Goal: Information Seeking & Learning: Learn about a topic

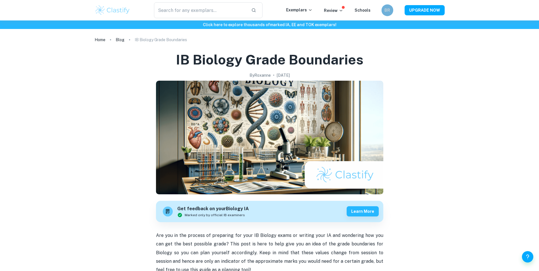
click at [386, 11] on h6 "BR" at bounding box center [387, 10] width 7 height 7
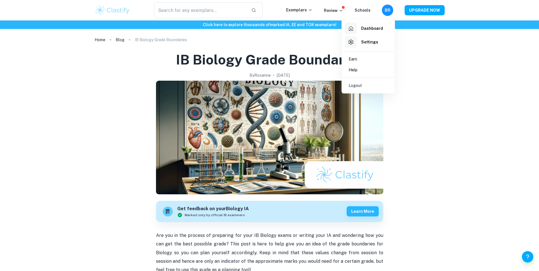
click at [372, 28] on h6 "Dashboard" at bounding box center [372, 28] width 22 height 6
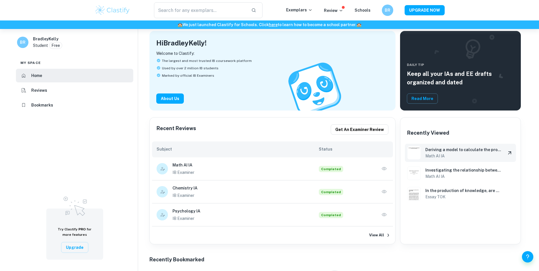
scroll to position [52, 0]
click at [385, 169] on icon "button" at bounding box center [385, 169] width 6 height 6
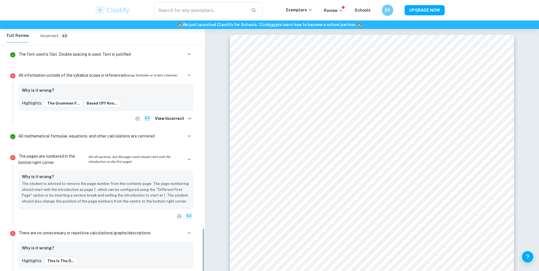
scroll to position [966, 0]
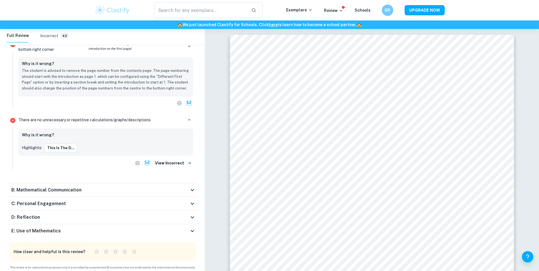
click at [85, 189] on div "B: Mathematical Communication" at bounding box center [100, 190] width 178 height 7
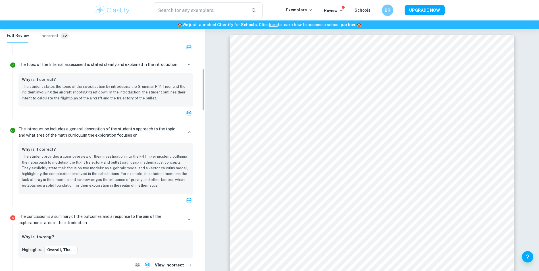
scroll to position [0, 0]
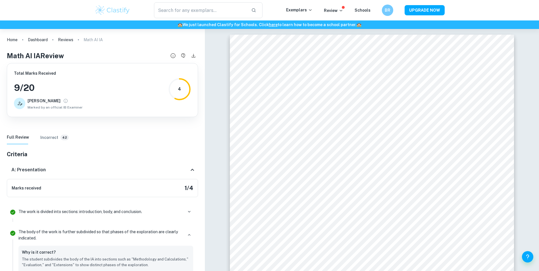
click at [58, 170] on div "A: Presentation" at bounding box center [100, 170] width 178 height 7
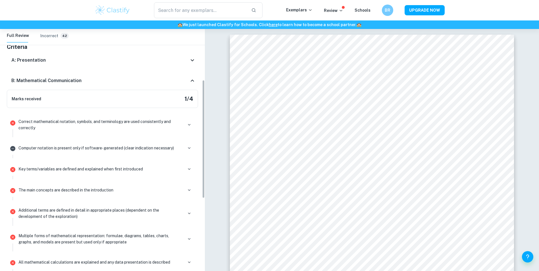
scroll to position [107, 0]
click at [160, 82] on div "B: Mathematical Communication" at bounding box center [100, 81] width 178 height 7
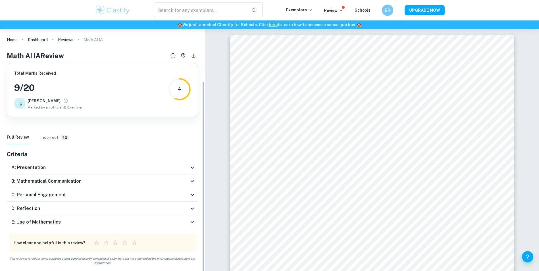
scroll to position [0, 0]
click at [50, 198] on h6 "C: Personal Engagement" at bounding box center [38, 195] width 55 height 7
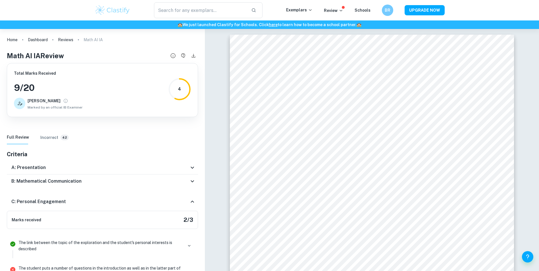
click at [50, 198] on div "C: Personal Engagement" at bounding box center [102, 202] width 191 height 18
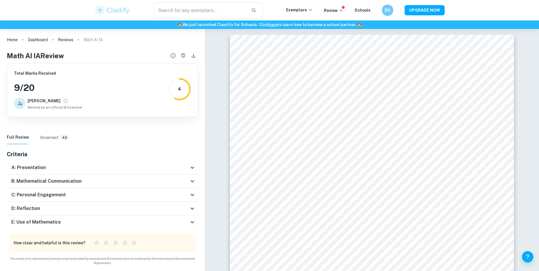
click at [30, 208] on h6 "D: Reflection" at bounding box center [25, 208] width 29 height 7
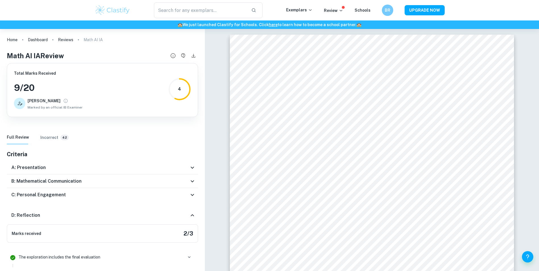
click at [30, 208] on div "D: Reflection" at bounding box center [102, 215] width 191 height 18
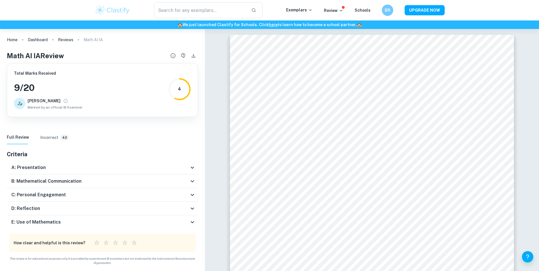
click at [42, 221] on h6 "E: Use of Mathematics" at bounding box center [35, 222] width 49 height 7
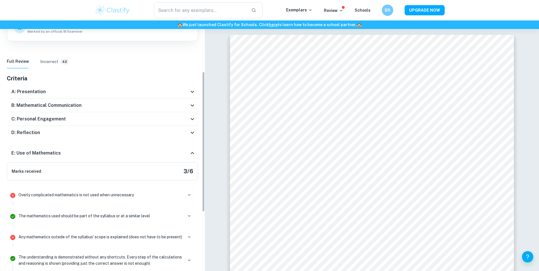
scroll to position [76, 0]
click at [190, 195] on icon "button" at bounding box center [189, 194] width 5 height 5
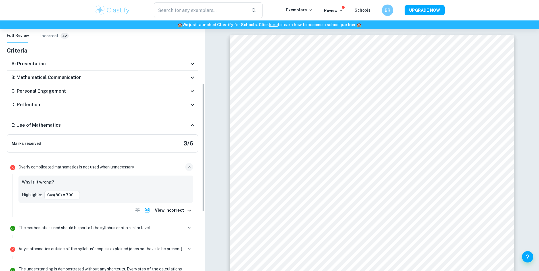
scroll to position [106, 0]
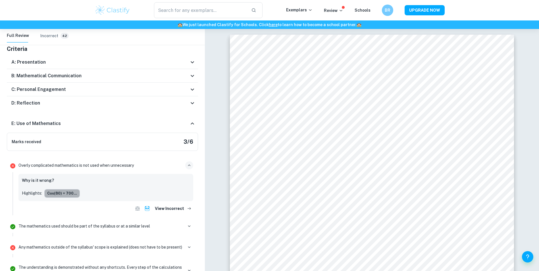
click at [62, 194] on button "cos(80) = 700..." at bounding box center [62, 193] width 36 height 9
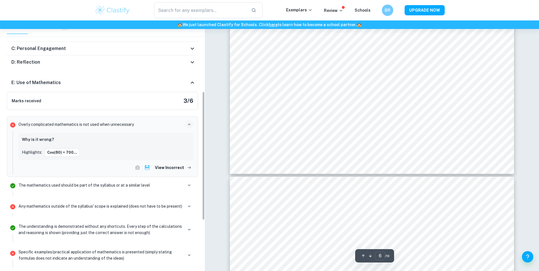
scroll to position [138, 0]
click at [189, 207] on icon "button" at bounding box center [189, 207] width 3 height 2
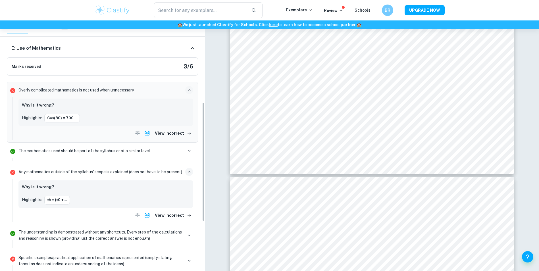
scroll to position [173, 0]
click at [55, 204] on button "𝑥𝑏 = (𝑥0 +..." at bounding box center [57, 200] width 26 height 9
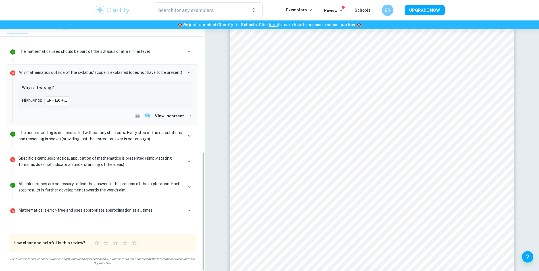
scroll to position [4604, 0]
click at [187, 211] on icon "button" at bounding box center [189, 210] width 5 height 5
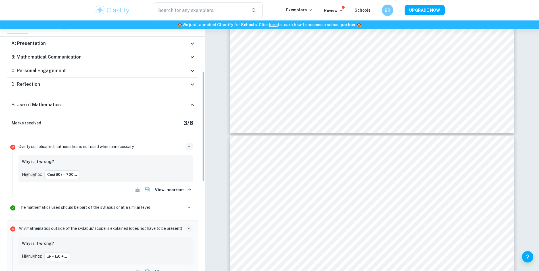
scroll to position [116, 0]
click at [52, 104] on h6 "E: Use of Mathematics" at bounding box center [35, 105] width 49 height 7
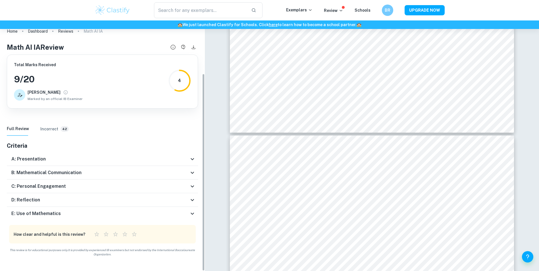
scroll to position [0, 0]
click at [36, 162] on h6 "A: Presentation" at bounding box center [28, 159] width 34 height 7
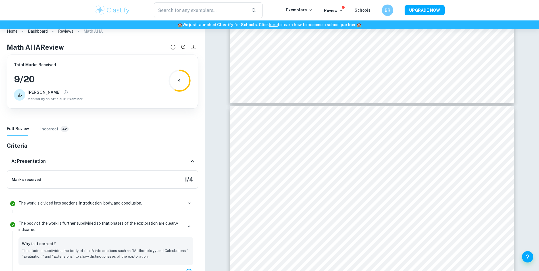
click at [38, 161] on h6 "A: Presentation" at bounding box center [28, 161] width 34 height 7
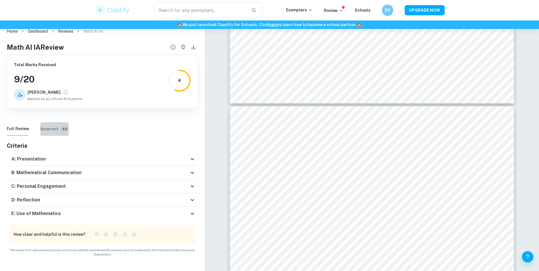
click at [46, 132] on button "Incorrect 42" at bounding box center [54, 129] width 28 height 14
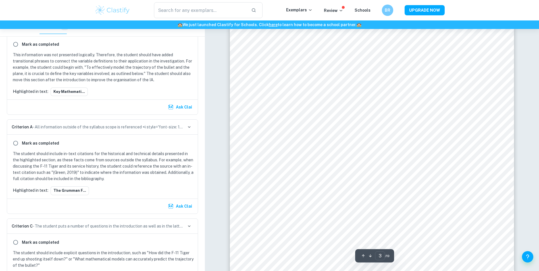
scroll to position [821, 0]
click at [314, 107] on div at bounding box center [308, 107] width 55 height 10
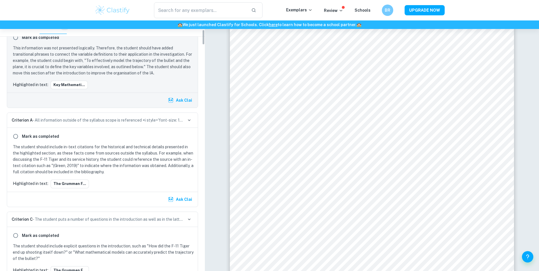
scroll to position [147, 0]
click at [190, 120] on icon "button" at bounding box center [189, 120] width 3 height 2
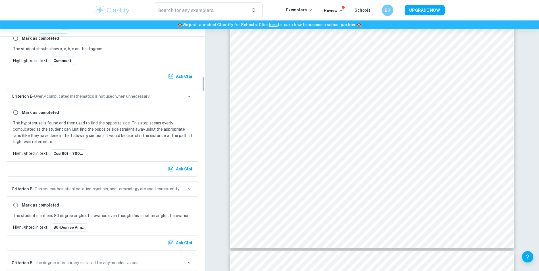
scroll to position [899, 0]
click at [71, 154] on button "cos(80) = 700..." at bounding box center [69, 153] width 36 height 9
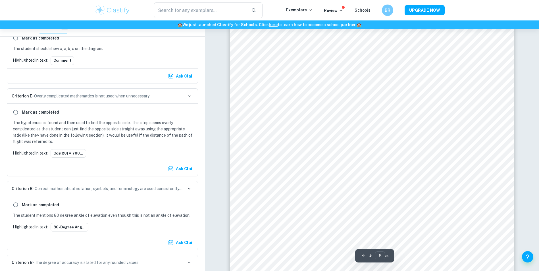
scroll to position [2121, 0]
click at [365, 179] on div at bounding box center [372, 178] width 216 height 12
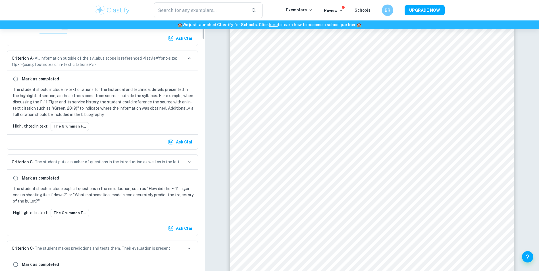
scroll to position [0, 0]
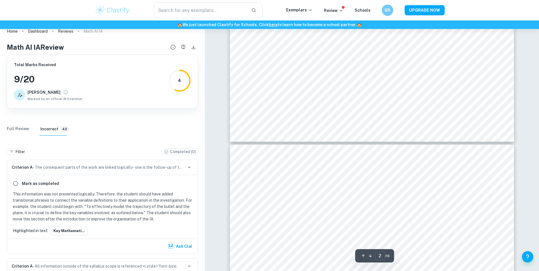
type input "1"
